Goal: Information Seeking & Learning: Learn about a topic

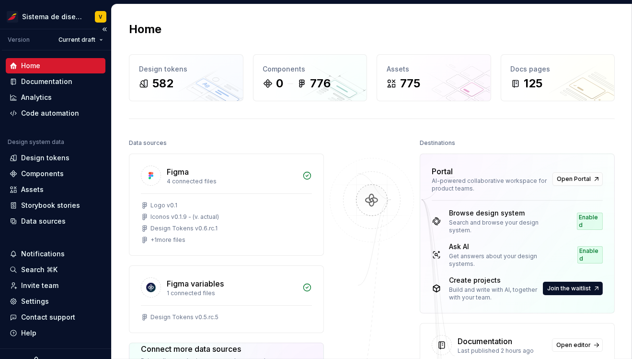
click at [71, 47] on div "Version Current draft" at bounding box center [56, 39] width 109 height 21
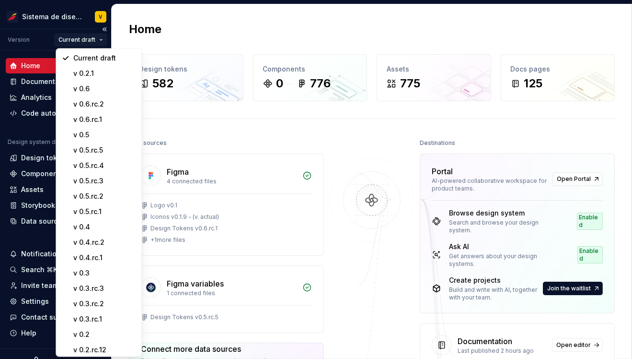
click at [81, 40] on html "Sistema de diseño Iberia V Version Current draft Home Documentation Analytics C…" at bounding box center [316, 179] width 632 height 359
click at [99, 88] on div "v 0.6" at bounding box center [104, 89] width 62 height 10
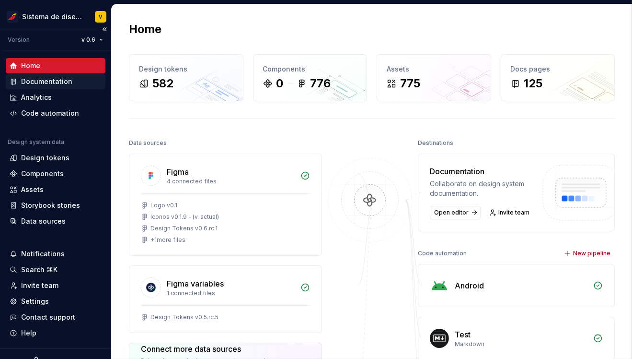
click at [43, 81] on div "Documentation" at bounding box center [46, 82] width 51 height 10
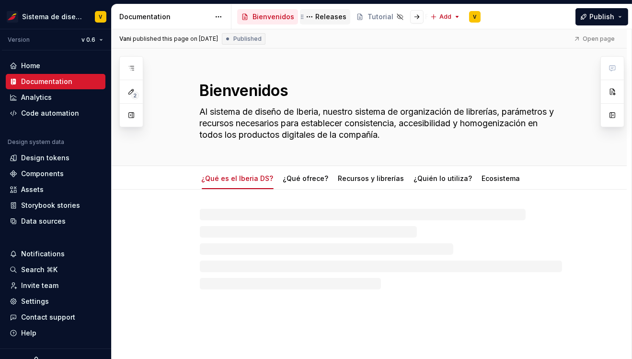
click at [325, 15] on div "Releases" at bounding box center [331, 17] width 31 height 10
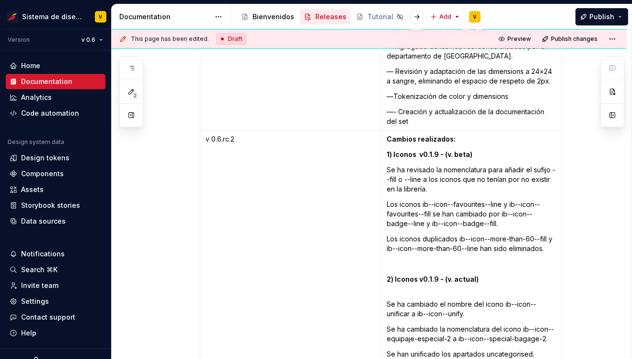
scroll to position [6184, 0]
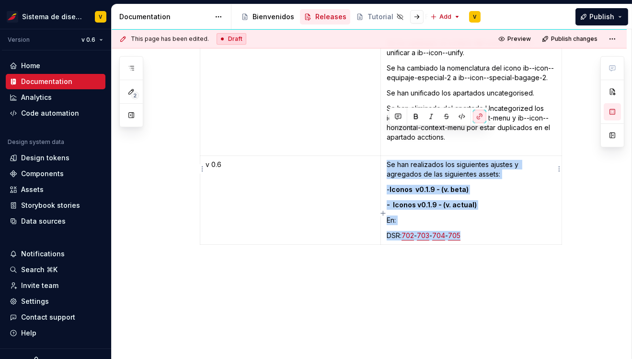
copy td "Se han realizados los siguientes ajustes y agregados de las siguientes assets: …"
drag, startPoint x: 488, startPoint y: 204, endPoint x: 387, endPoint y: 136, distance: 121.6
click at [387, 156] on td "Se han realizados los siguientes ajustes y agregados de las siguientes assets: …" at bounding box center [471, 200] width 181 height 89
click at [321, 186] on td "v 0.6" at bounding box center [290, 200] width 181 height 89
drag, startPoint x: 489, startPoint y: 208, endPoint x: 387, endPoint y: 129, distance: 128.5
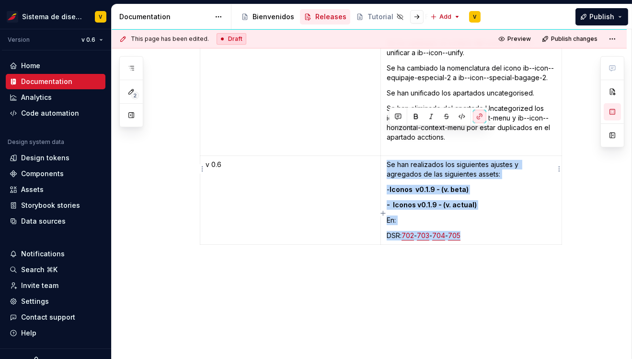
click at [387, 156] on td "Se han realizados los siguientes ajustes y agregados de las siguientes assets: …" at bounding box center [471, 200] width 181 height 89
click at [199, 214] on div "This page has been edited. Draft Preview Publish changes Releases El apartado r…" at bounding box center [372, 194] width 520 height 330
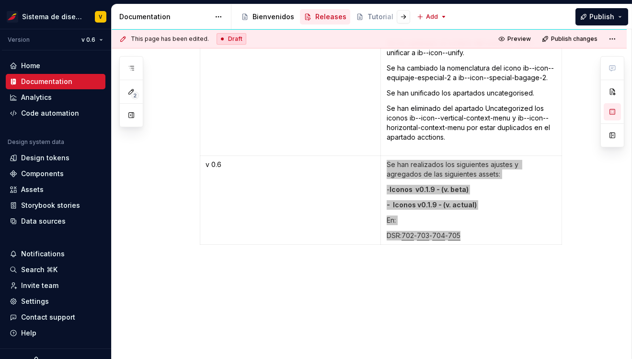
type textarea "*"
